Goal: Task Accomplishment & Management: Understand process/instructions

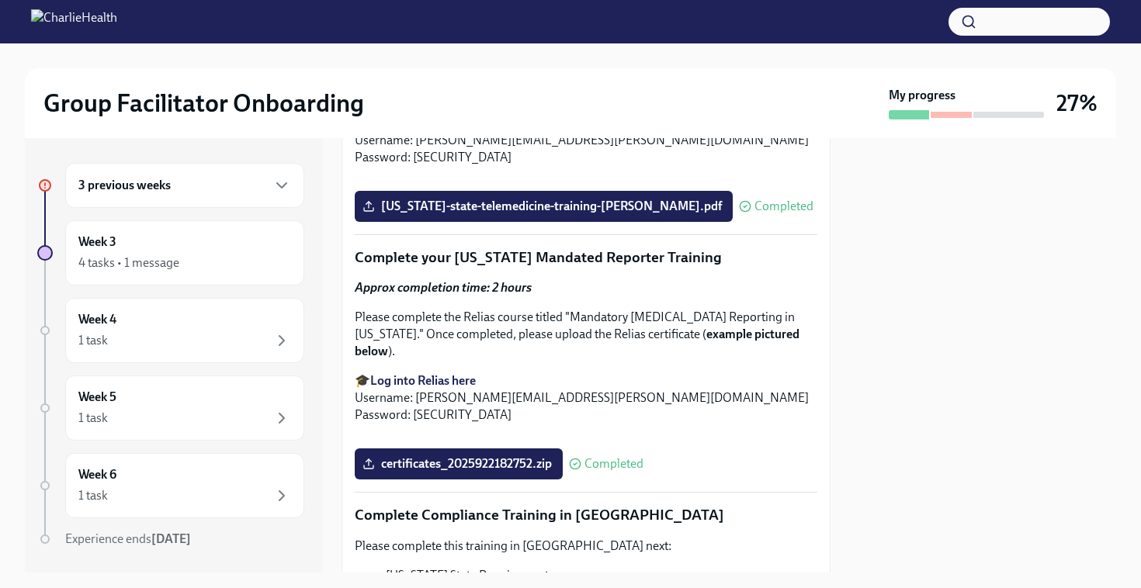
scroll to position [3411, 0]
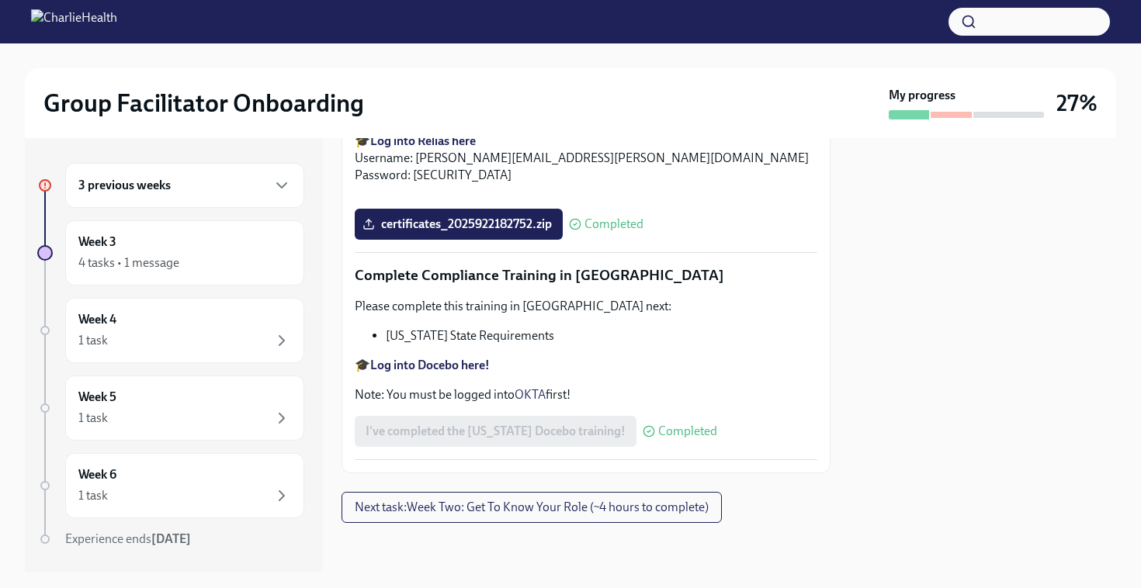
click at [111, 185] on h6 "3 previous weeks" at bounding box center [124, 185] width 92 height 17
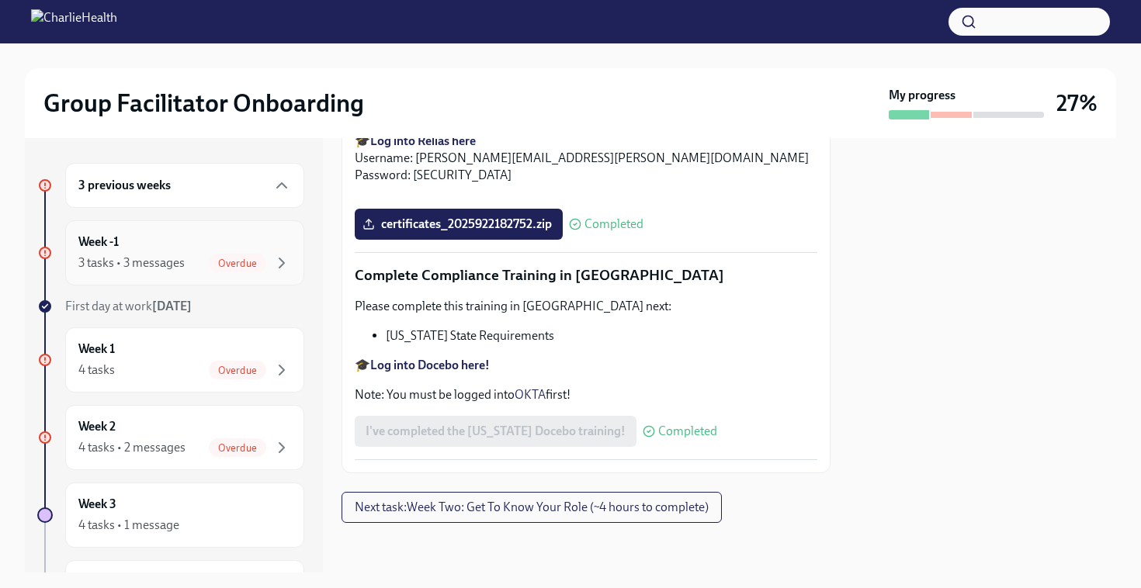
click at [221, 259] on span "Overdue" at bounding box center [237, 264] width 57 height 12
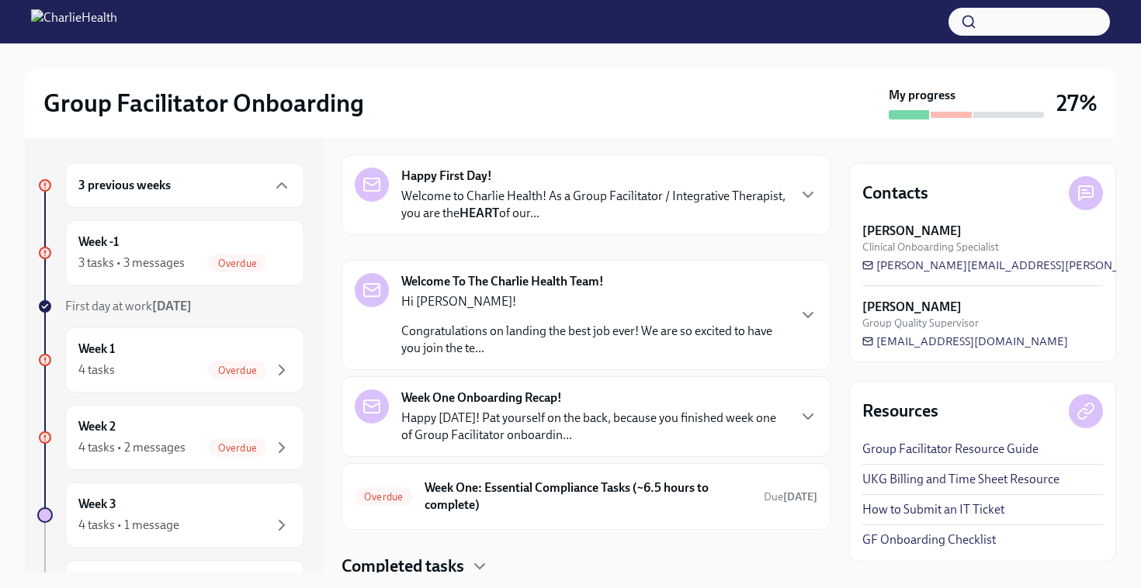
scroll to position [110, 0]
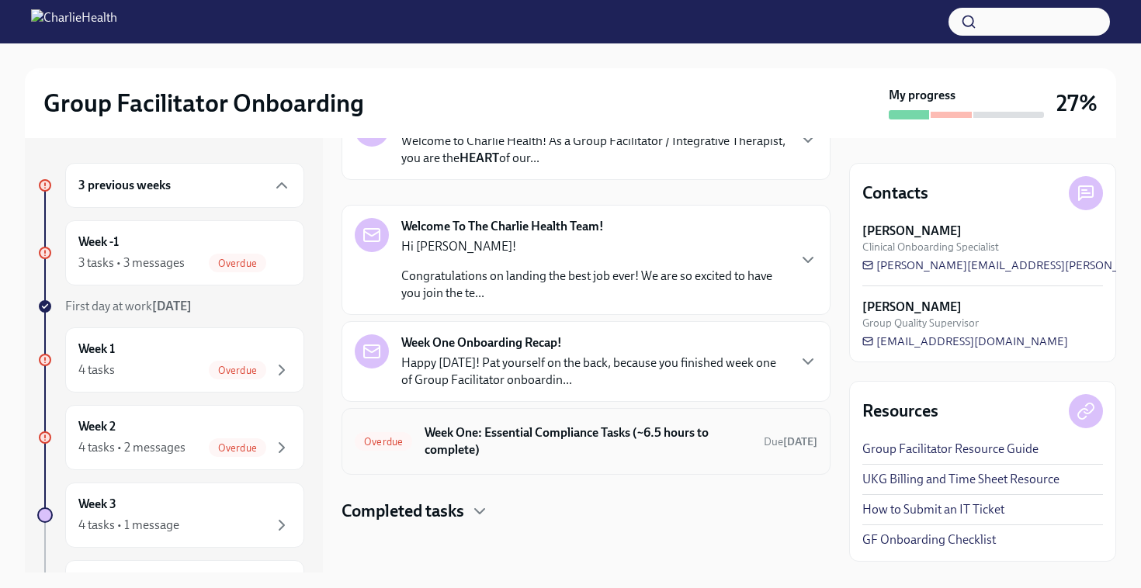
click at [604, 427] on h6 "Week One: Essential Compliance Tasks (~6.5 hours to complete)" at bounding box center [587, 441] width 327 height 34
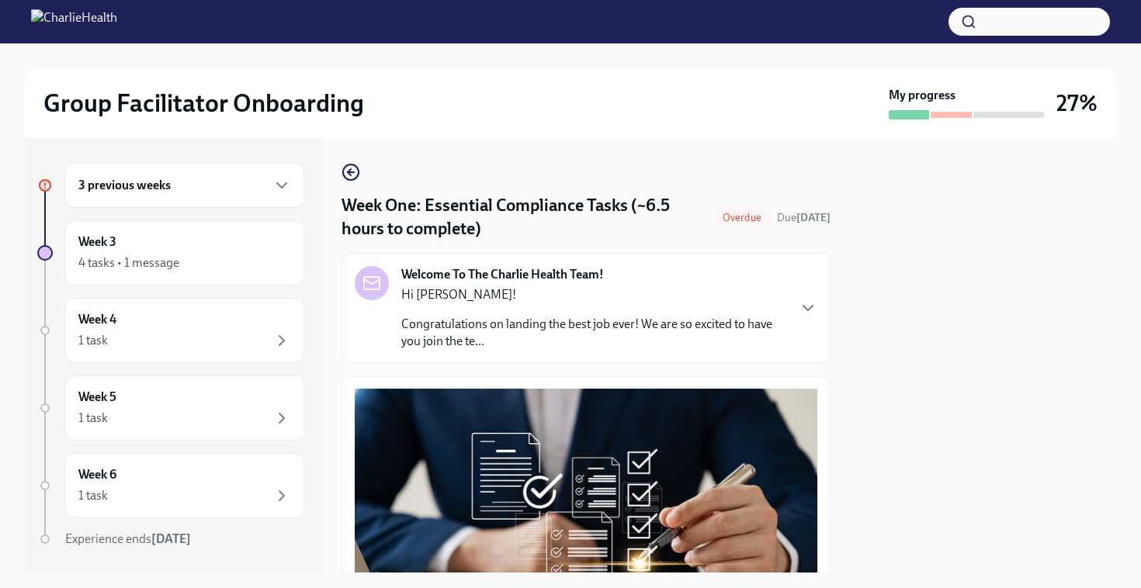
click at [724, 211] on div "Overdue" at bounding box center [741, 217] width 57 height 19
click at [769, 227] on div "Overdue Due [DATE]" at bounding box center [771, 217] width 117 height 19
click at [759, 220] on span "Overdue" at bounding box center [741, 218] width 57 height 12
click at [957, 113] on div at bounding box center [950, 115] width 40 height 6
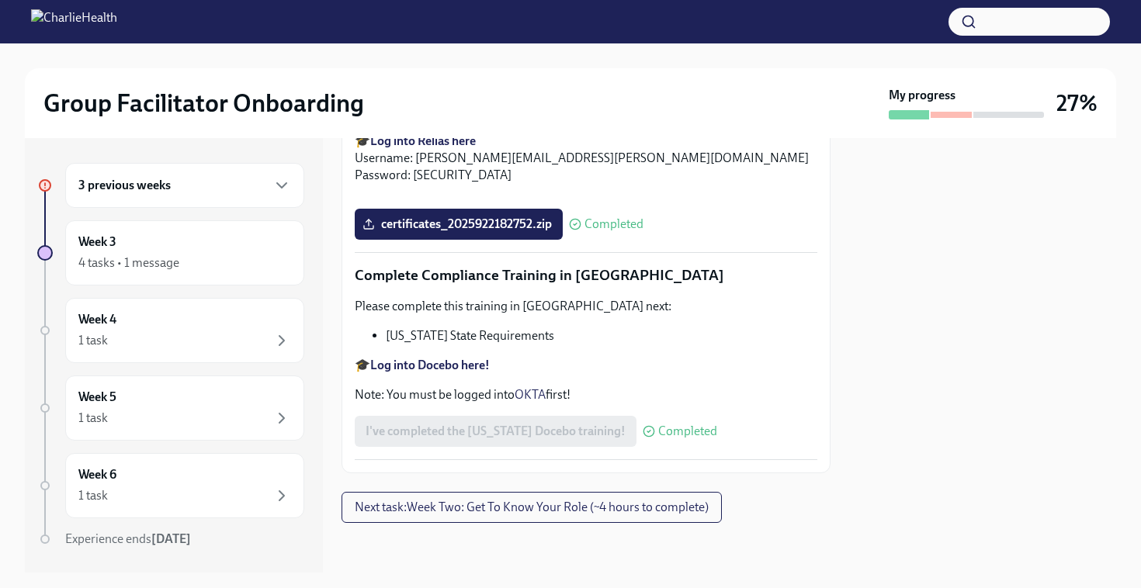
scroll to position [3439, 0]
click at [247, 264] on div "4 tasks • 1 message" at bounding box center [184, 263] width 213 height 19
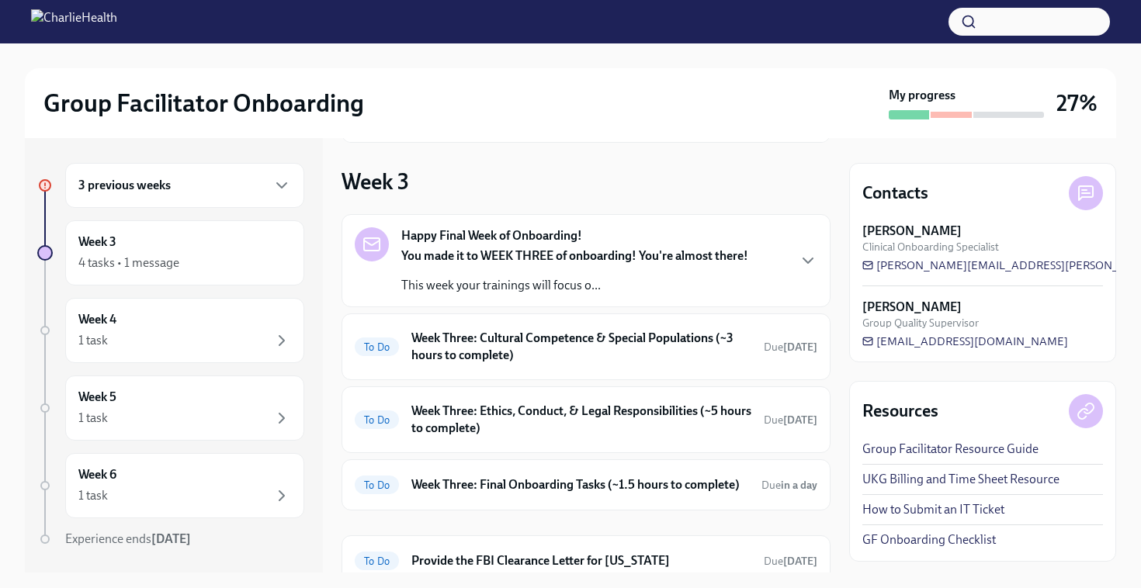
scroll to position [354, 0]
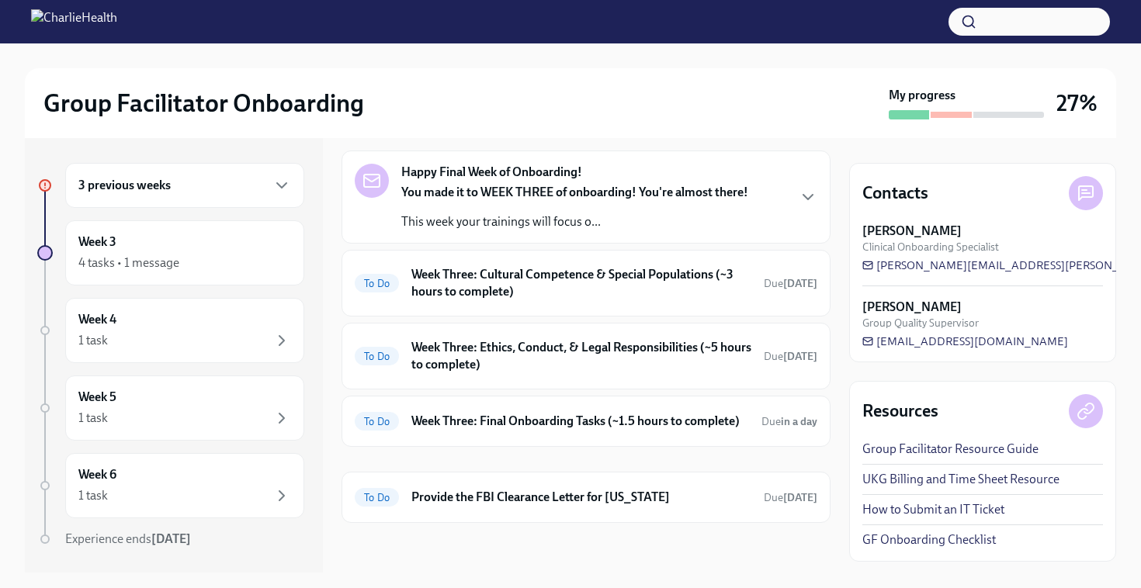
click at [696, 213] on p "This week your trainings will focus o..." at bounding box center [574, 221] width 347 height 17
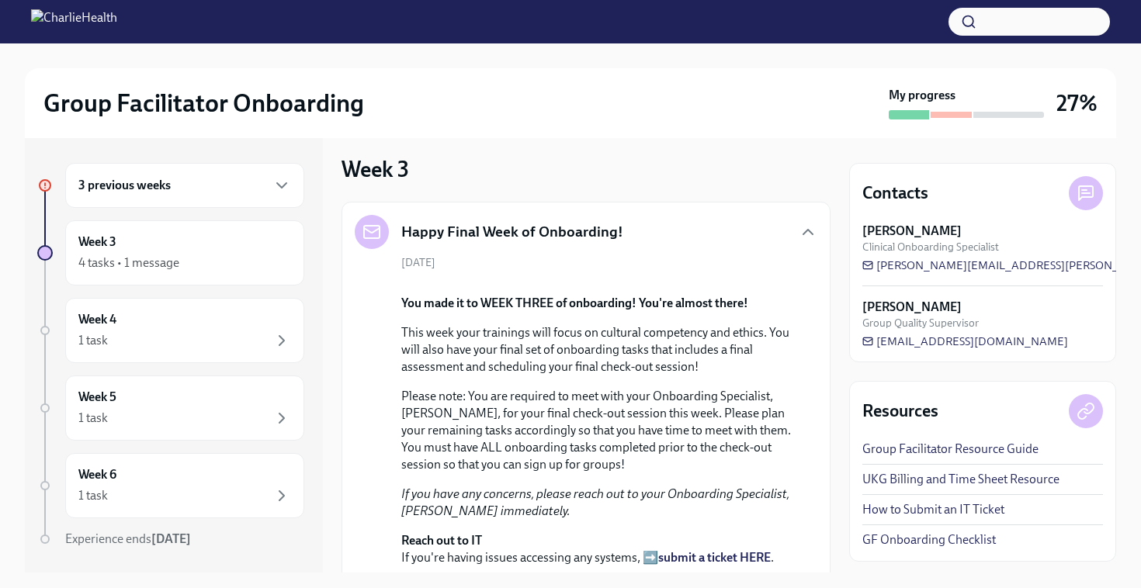
scroll to position [302, 0]
click at [250, 192] on div "3 previous weeks" at bounding box center [184, 185] width 213 height 19
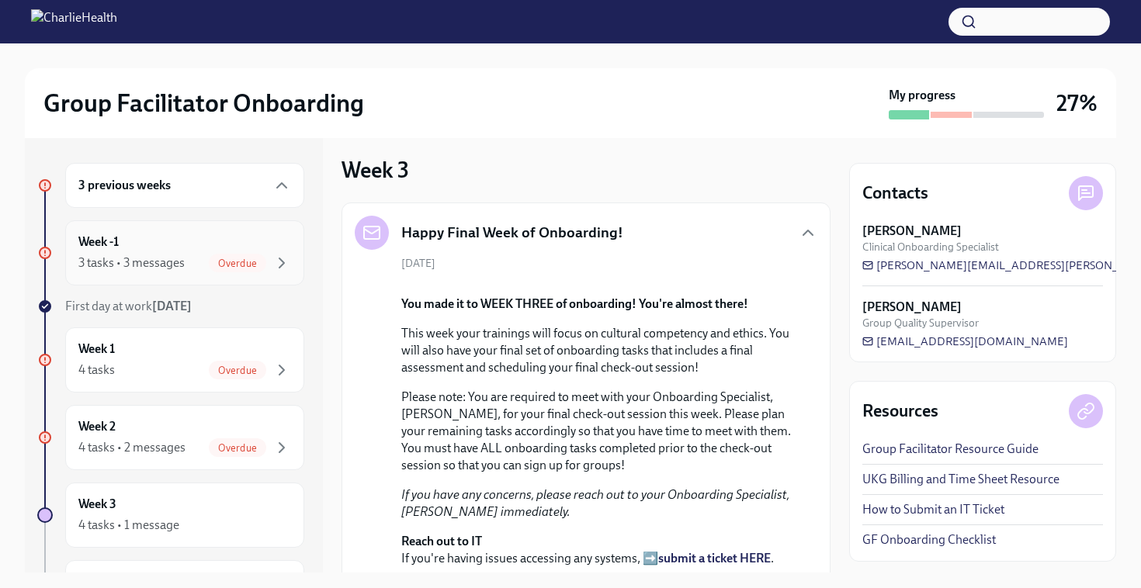
click at [254, 245] on div "Week -1 3 tasks • 3 messages Overdue" at bounding box center [184, 253] width 213 height 39
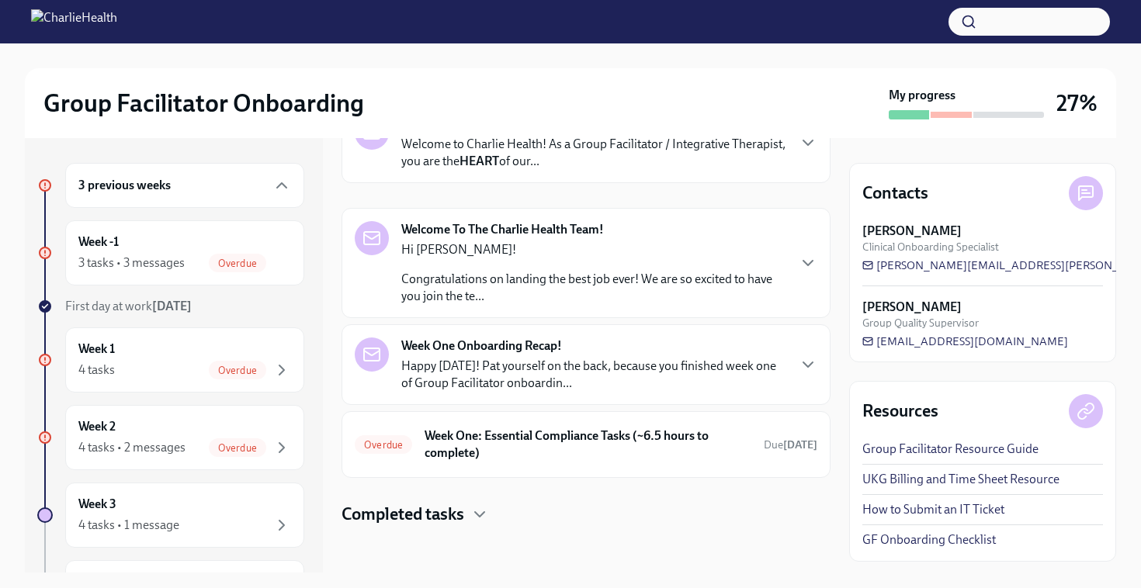
scroll to position [110, 0]
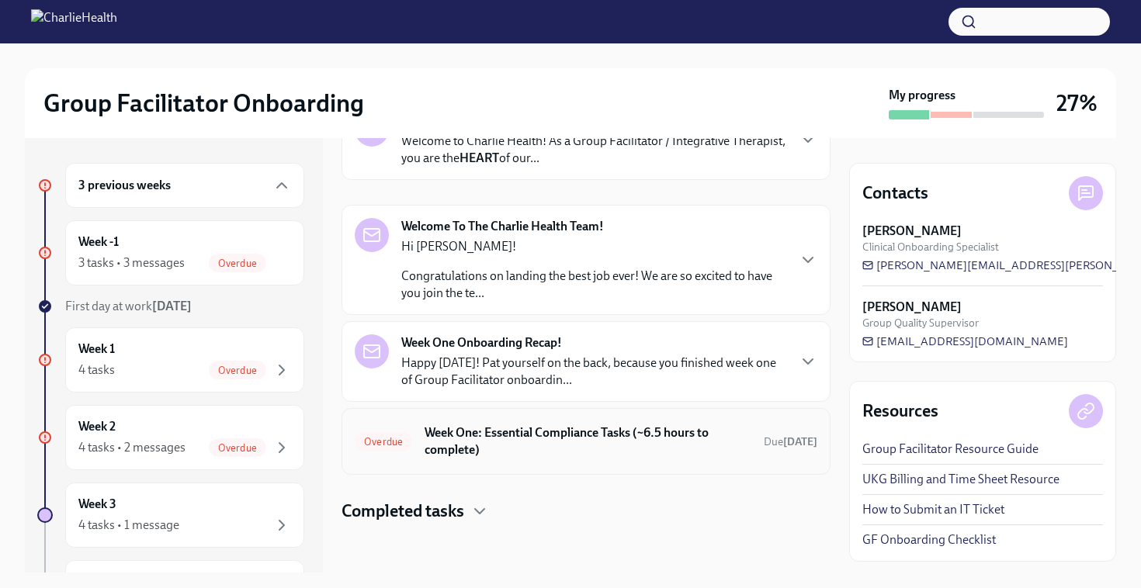
click at [599, 442] on h6 "Week One: Essential Compliance Tasks (~6.5 hours to complete)" at bounding box center [587, 441] width 327 height 34
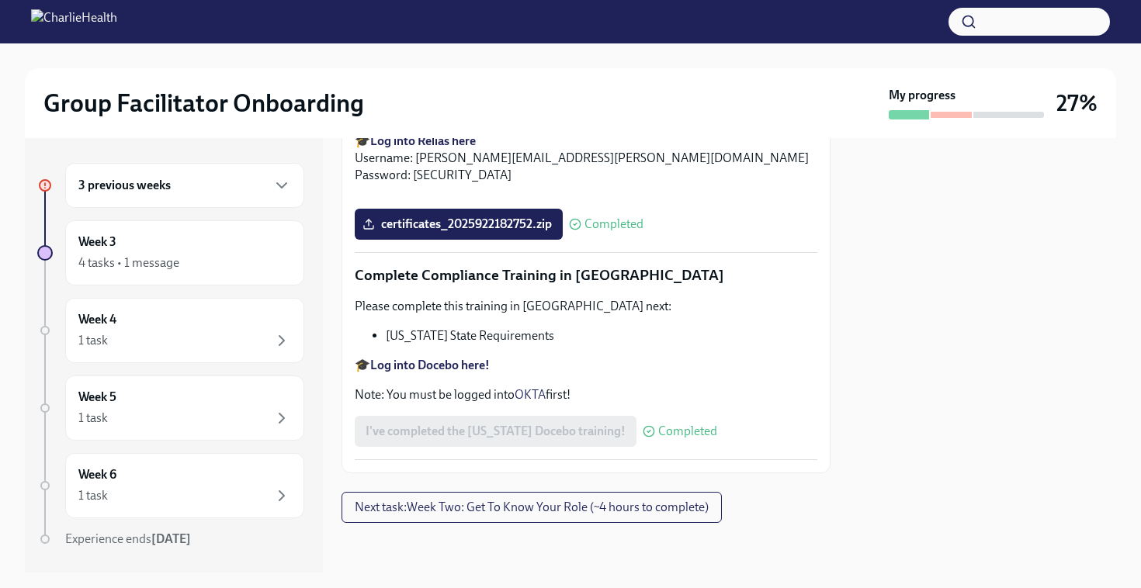
scroll to position [3439, 0]
click at [244, 190] on div "3 previous weeks" at bounding box center [184, 185] width 213 height 19
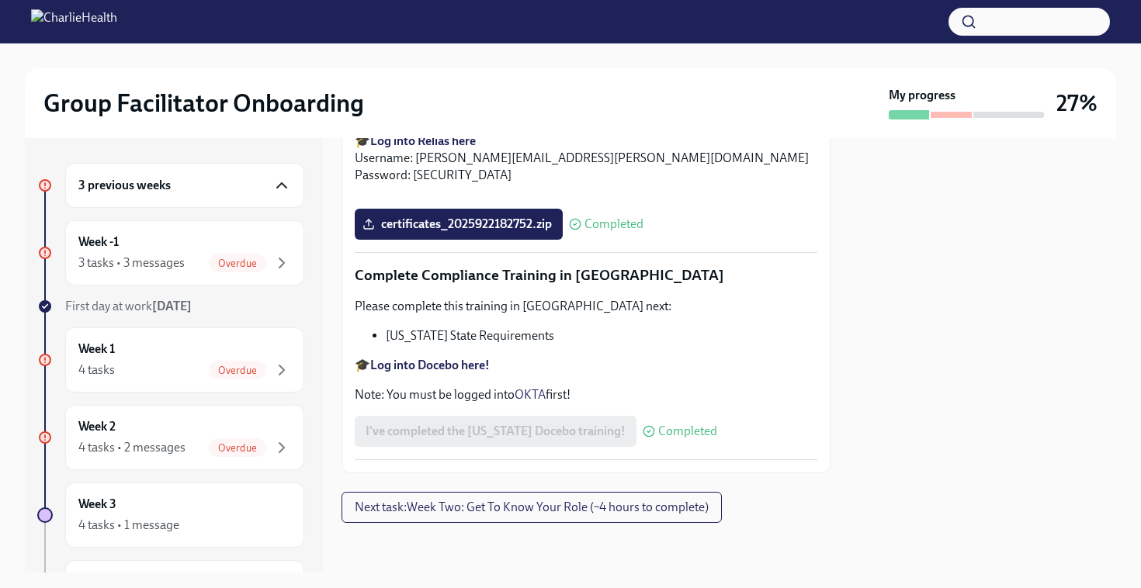
click at [275, 178] on icon "button" at bounding box center [281, 185] width 19 height 19
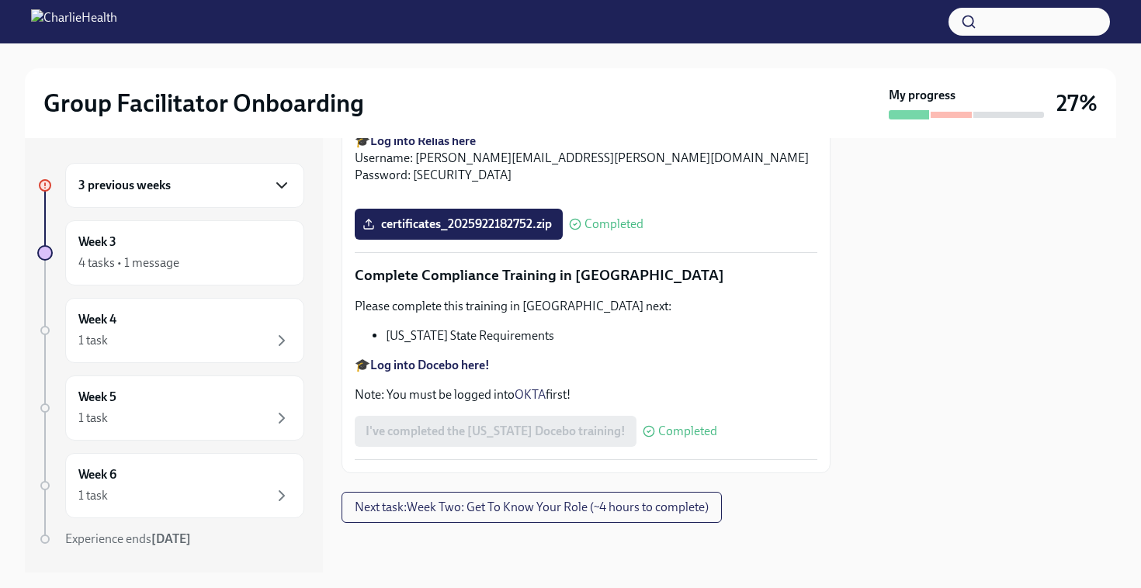
click at [275, 178] on icon "button" at bounding box center [281, 185] width 19 height 19
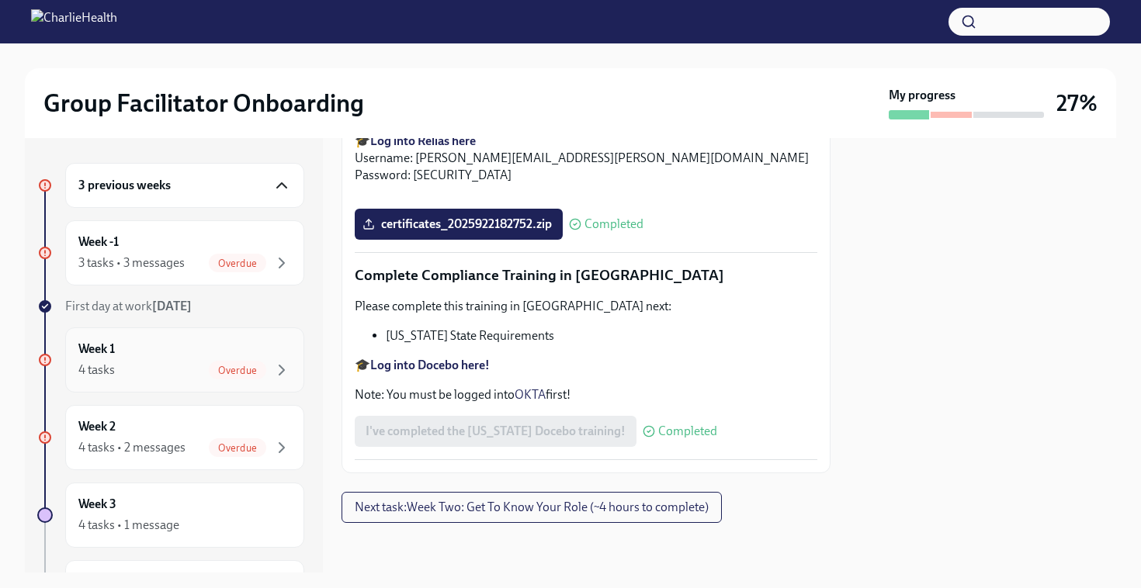
click at [244, 368] on span "Overdue" at bounding box center [237, 371] width 57 height 12
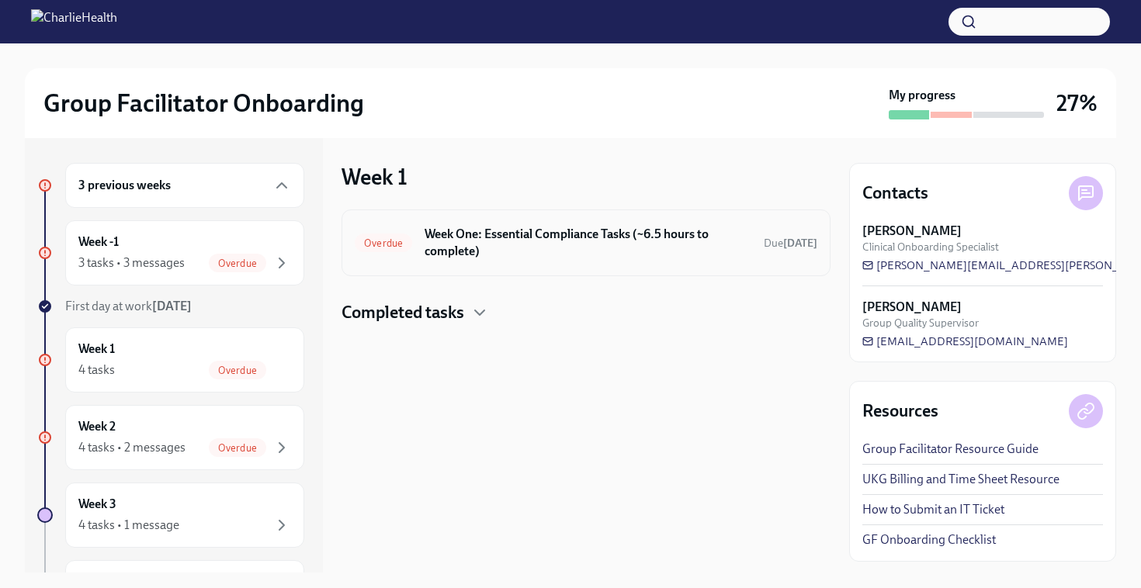
click at [479, 254] on h6 "Week One: Essential Compliance Tasks (~6.5 hours to complete)" at bounding box center [587, 243] width 327 height 34
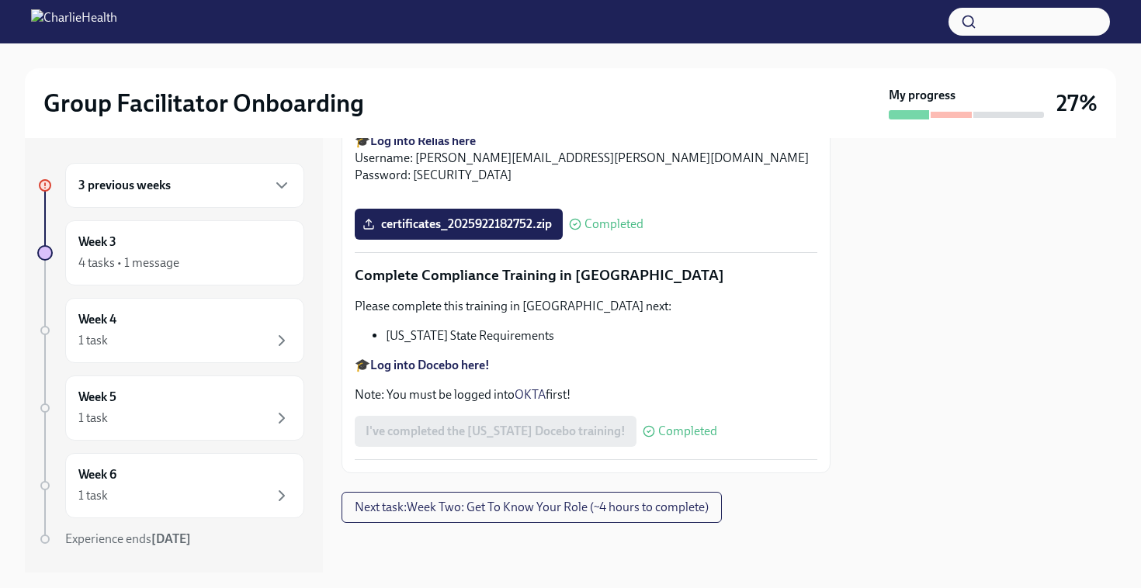
scroll to position [3439, 0]
click at [470, 510] on span "Next task : Week Two: Get To Know Your Role (~4 hours to complete)" at bounding box center [532, 508] width 354 height 16
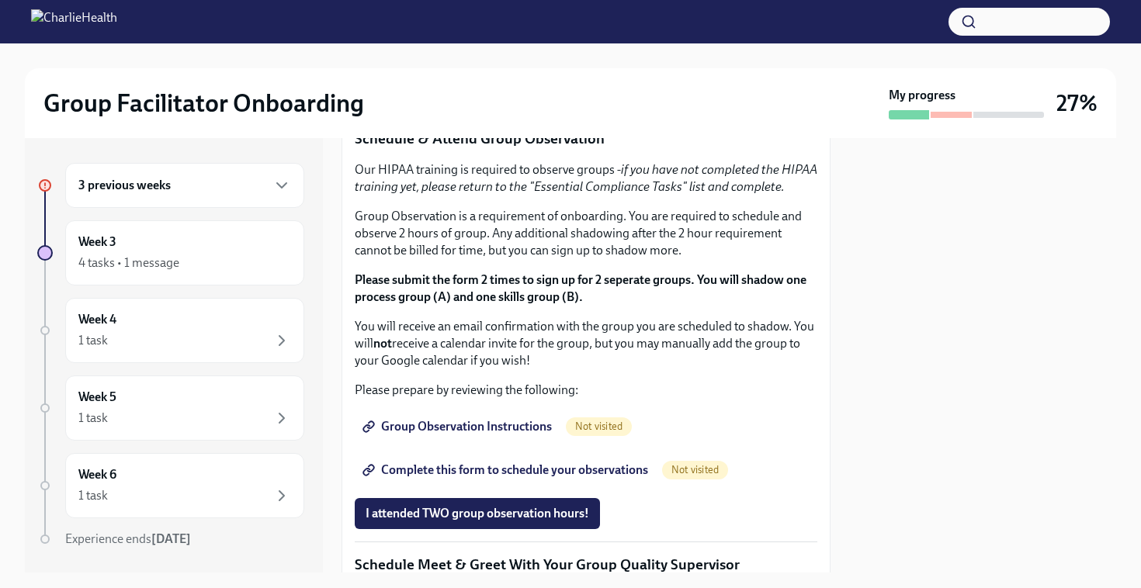
scroll to position [829, 0]
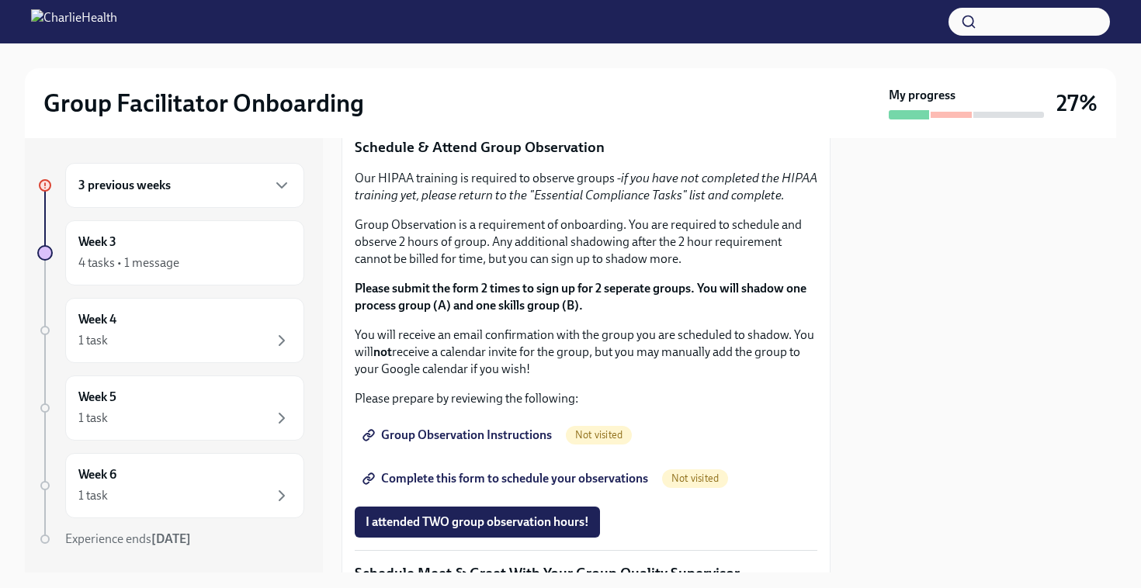
click at [447, 37] on strong "Click here to access your Docebo!" at bounding box center [459, 30] width 178 height 15
drag, startPoint x: 568, startPoint y: 312, endPoint x: 380, endPoint y: 309, distance: 187.8
copy li "IOP Overview, Curriculum & Roles"
